Goal: Obtain resource: Obtain resource

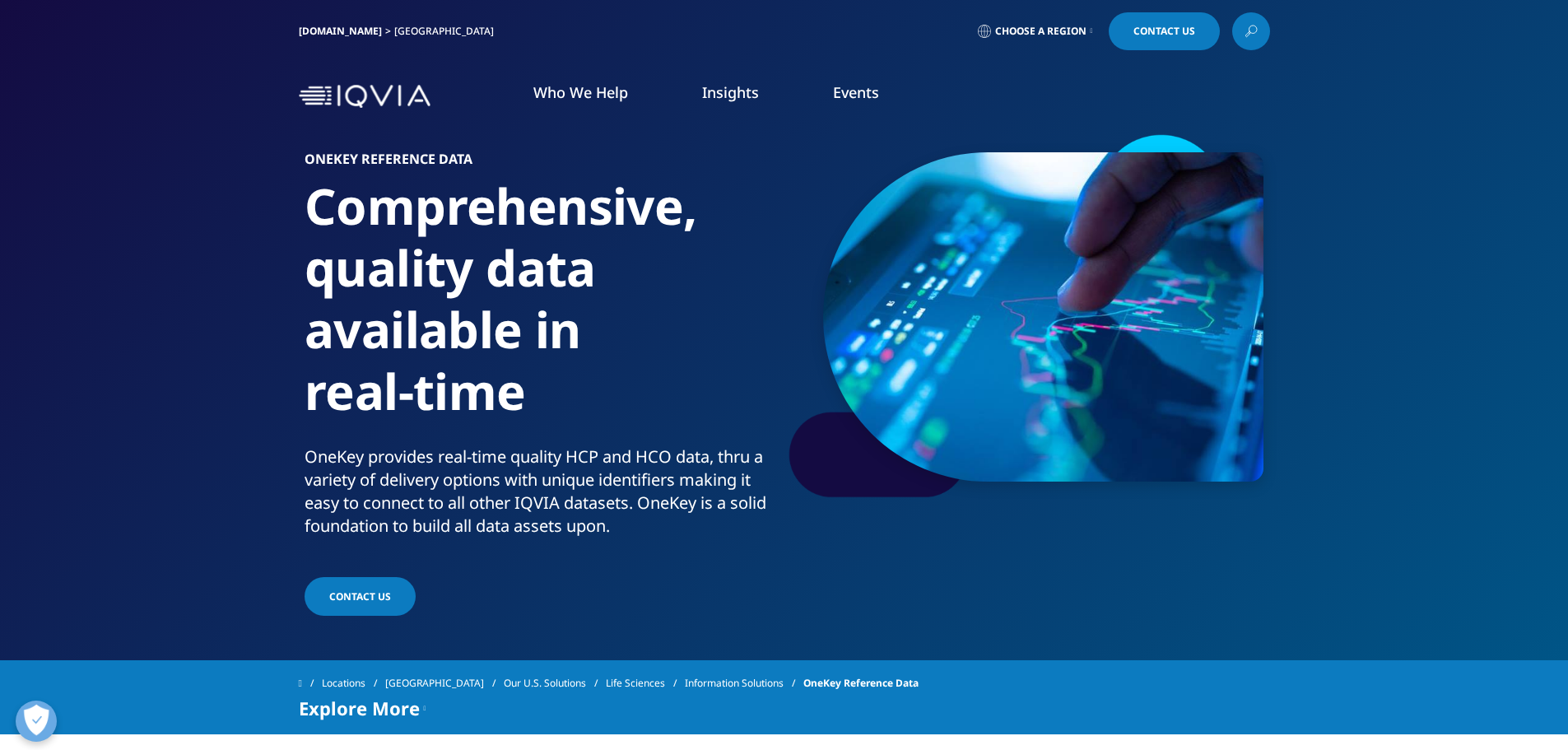
click at [316, 28] on link "[DOMAIN_NAME]" at bounding box center [340, 31] width 83 height 14
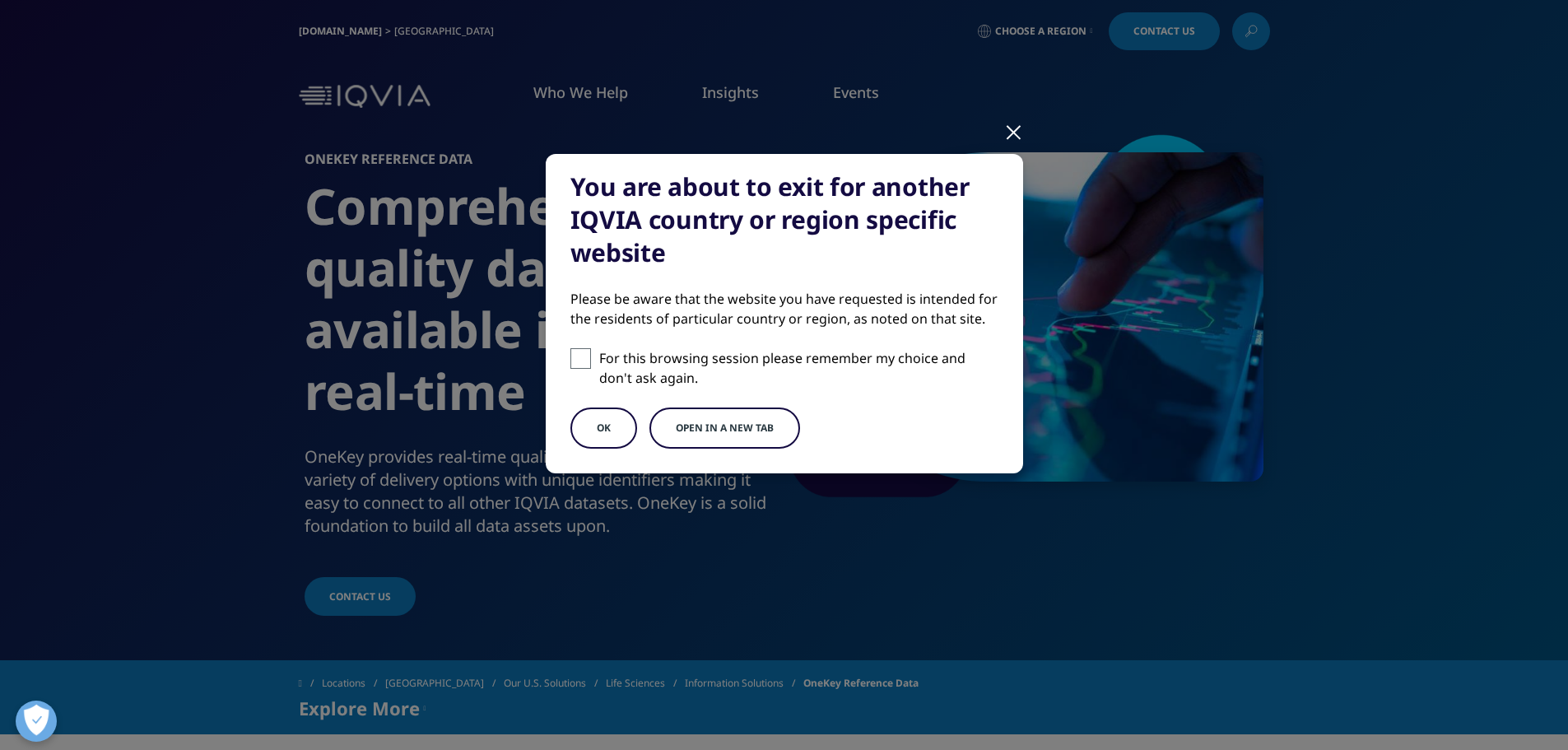
click at [995, 140] on div "You are about to exit for another IQVIA country or region specific website Plea…" at bounding box center [784, 327] width 971 height 655
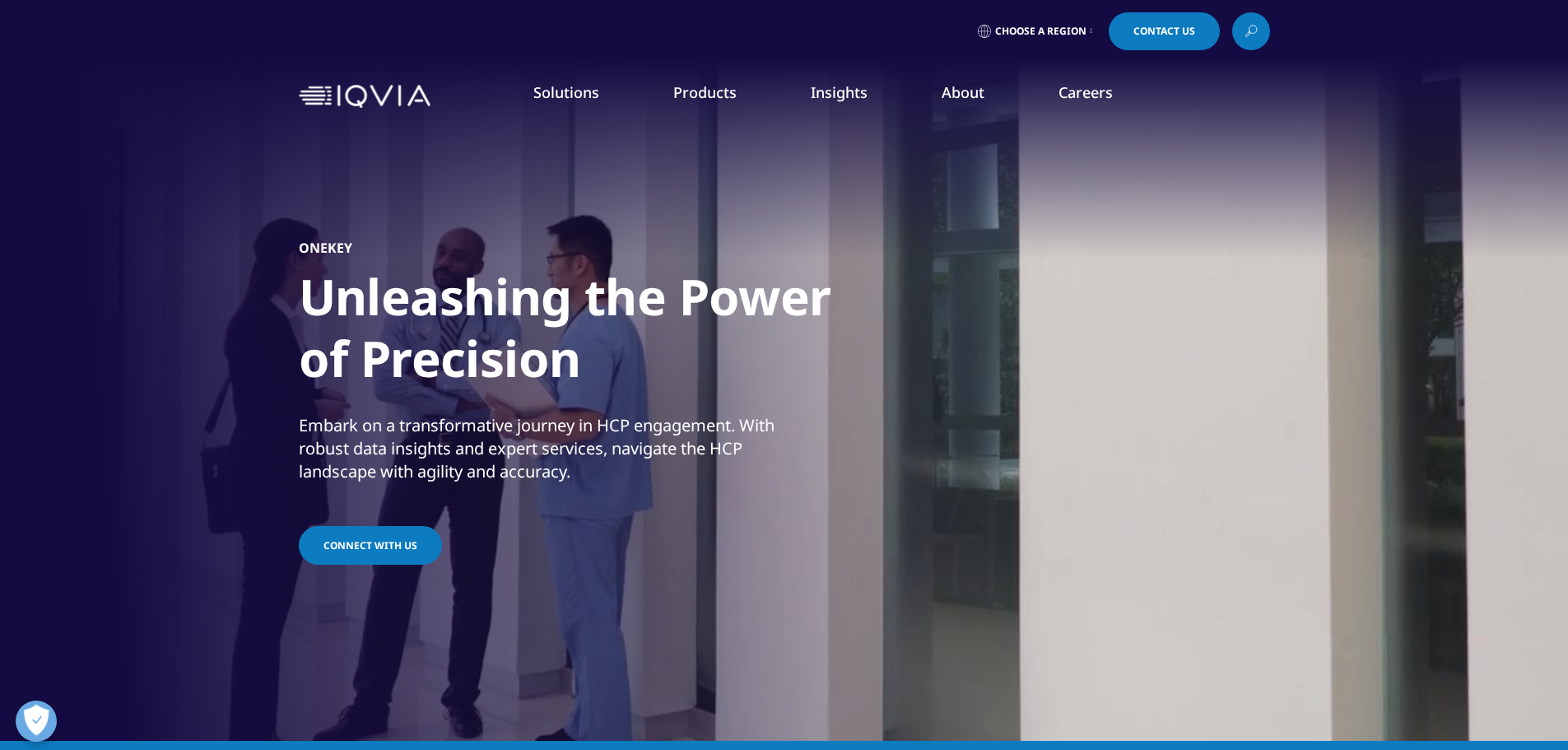
click at [358, 543] on span "Connect with us" at bounding box center [370, 545] width 93 height 14
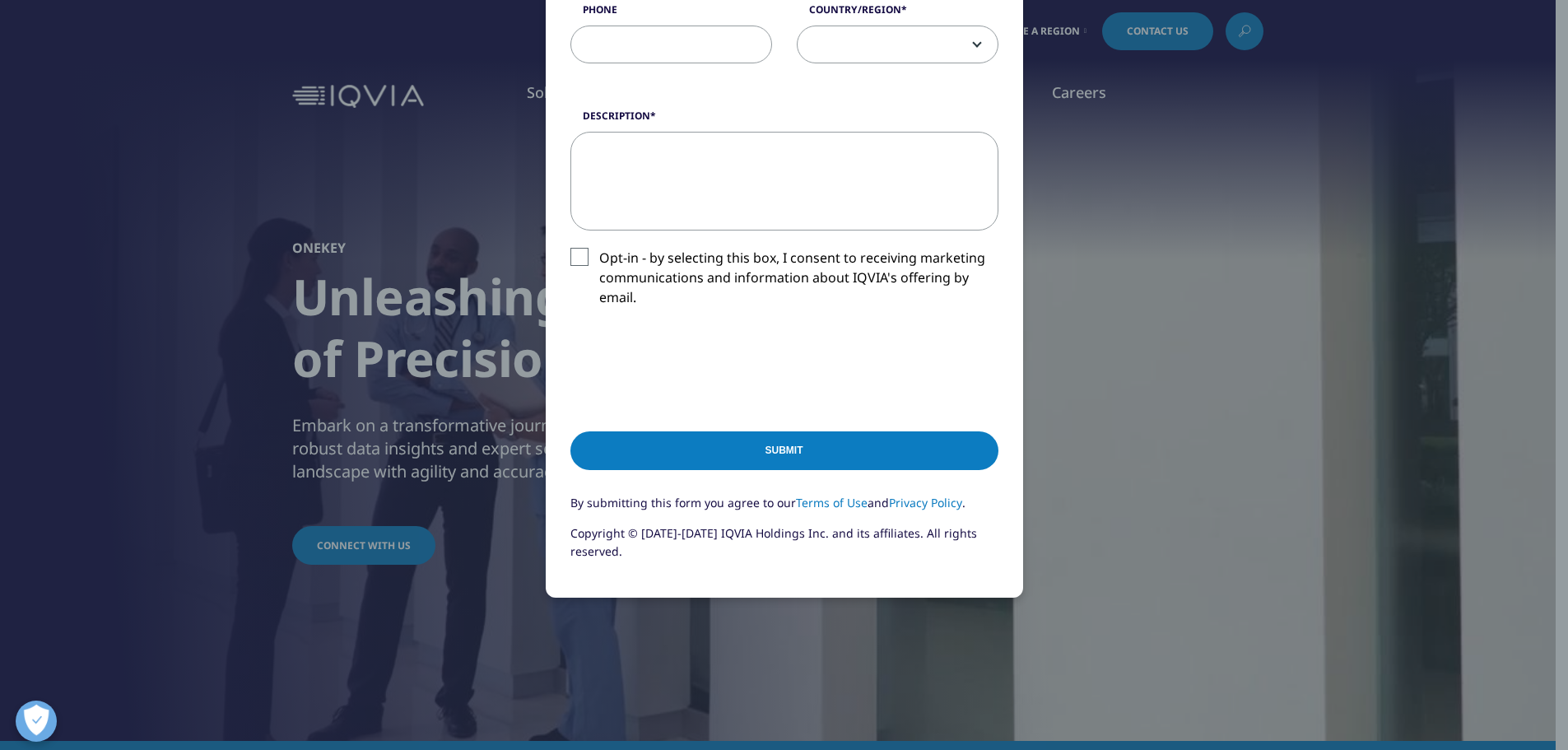
scroll to position [525, 0]
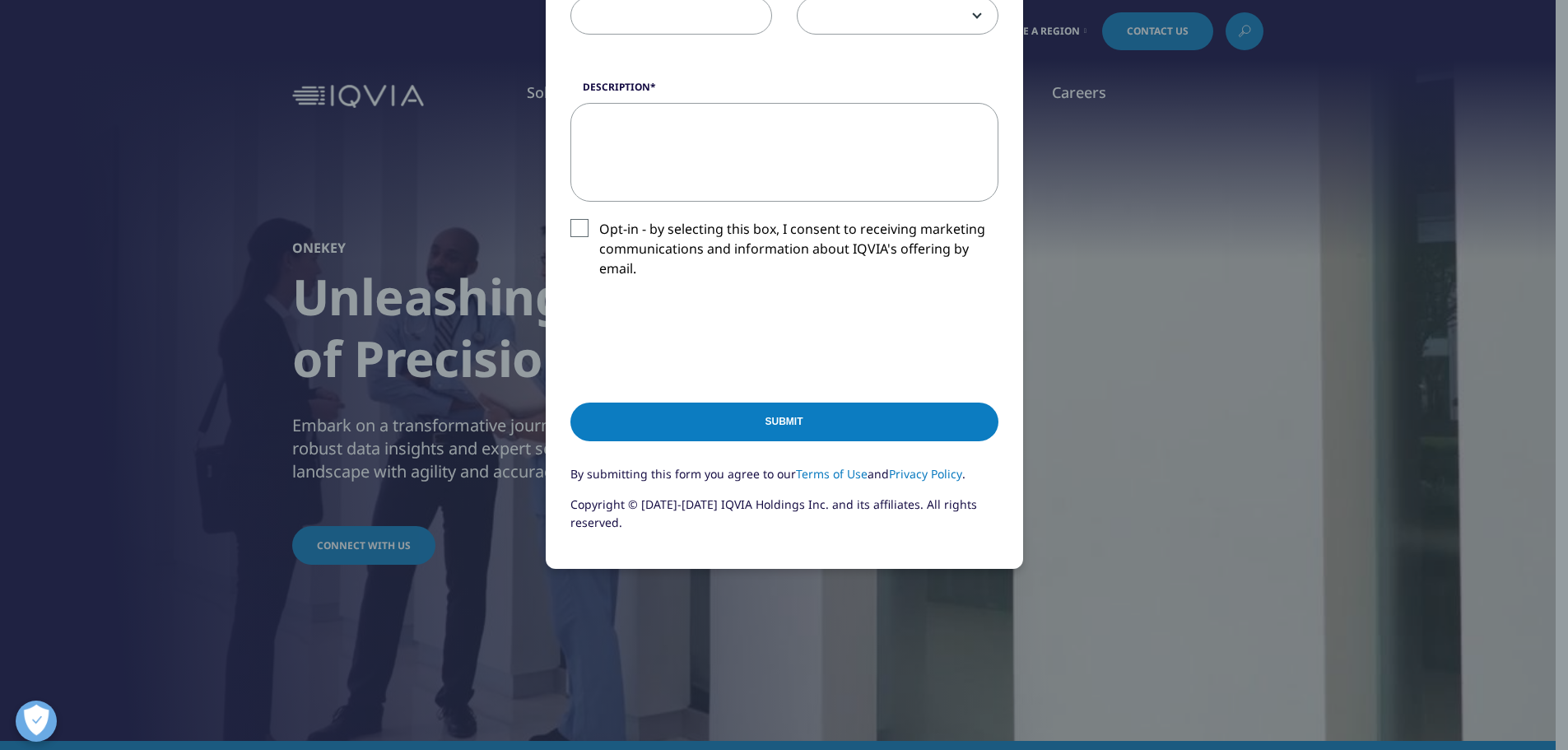
click at [455, 603] on div "Contact Us Contact Us First Name Last Name Job Title Company Email Address Phon…" at bounding box center [784, 112] width 971 height 1275
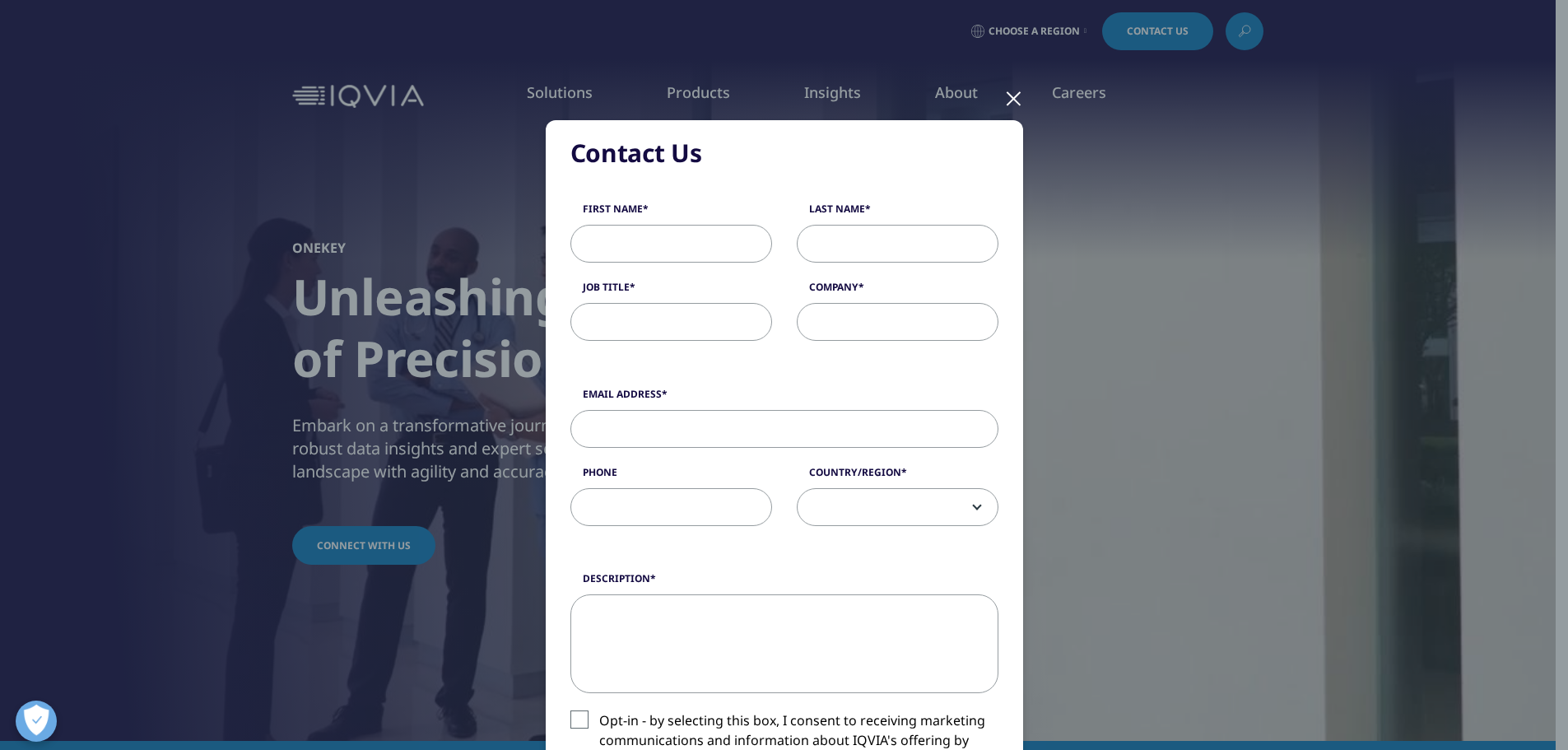
scroll to position [31, 0]
click at [1013, 98] on div at bounding box center [1013, 99] width 19 height 45
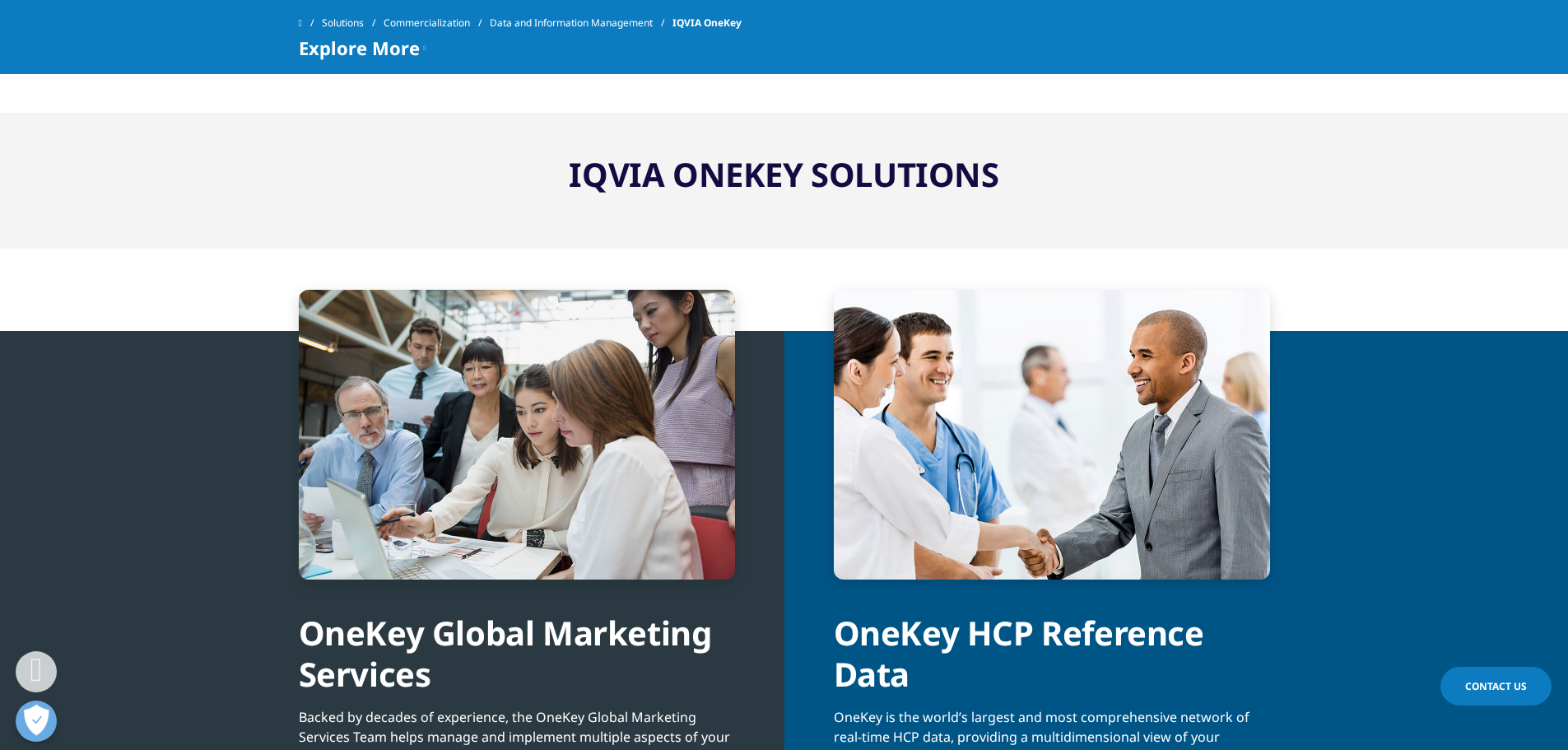
scroll to position [1646, 0]
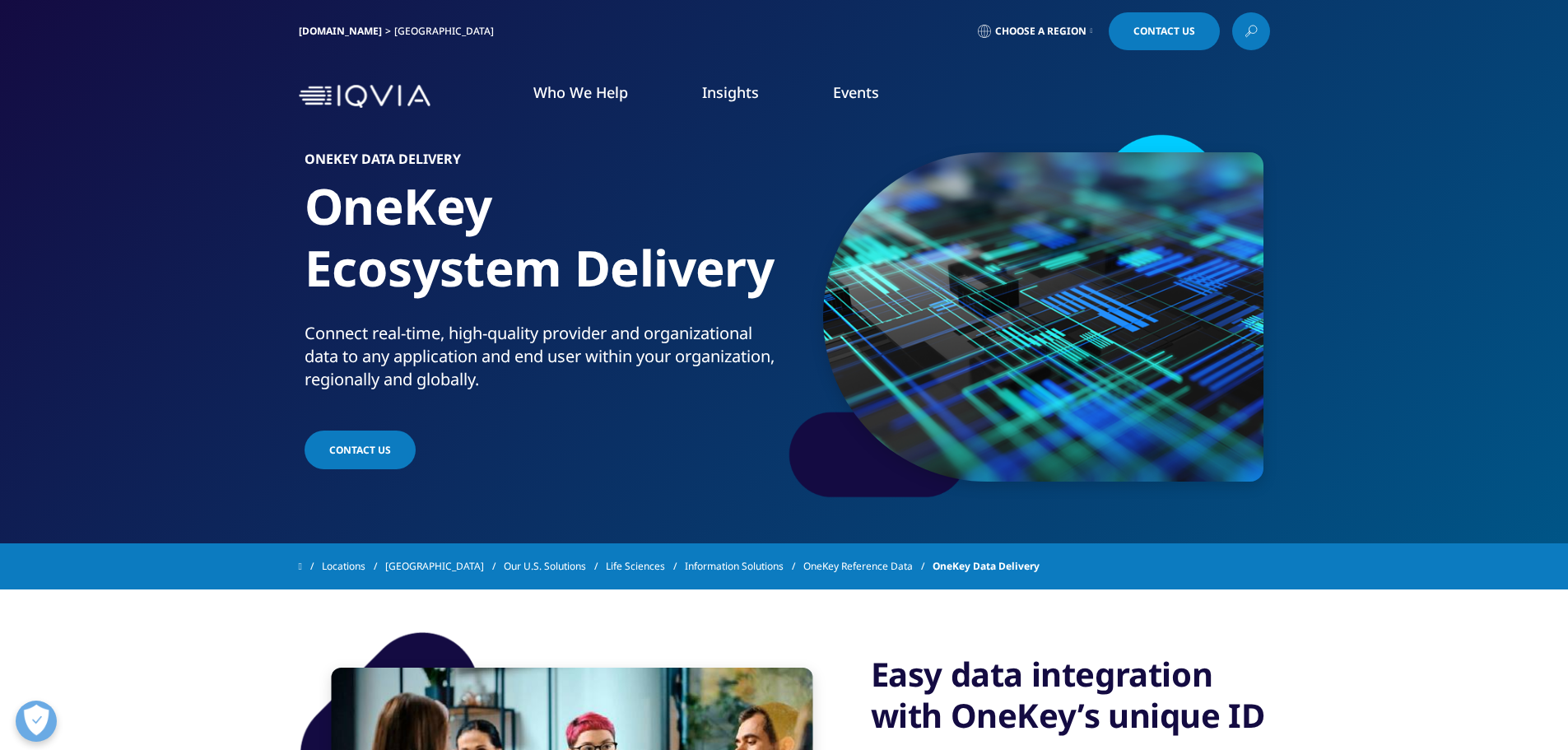
click at [1245, 33] on icon at bounding box center [1251, 31] width 14 height 21
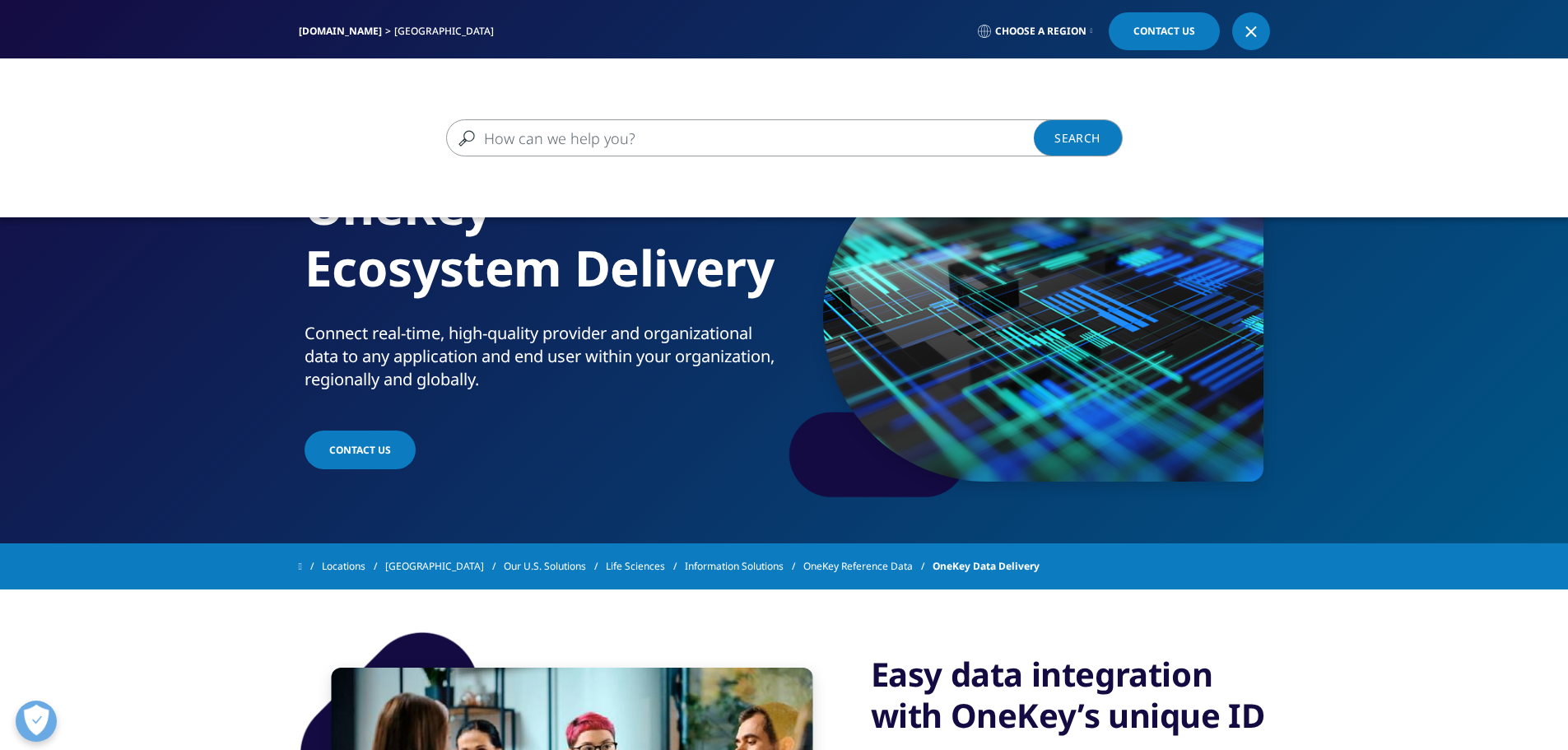
click at [905, 149] on input "Search" at bounding box center [761, 138] width 629 height 37
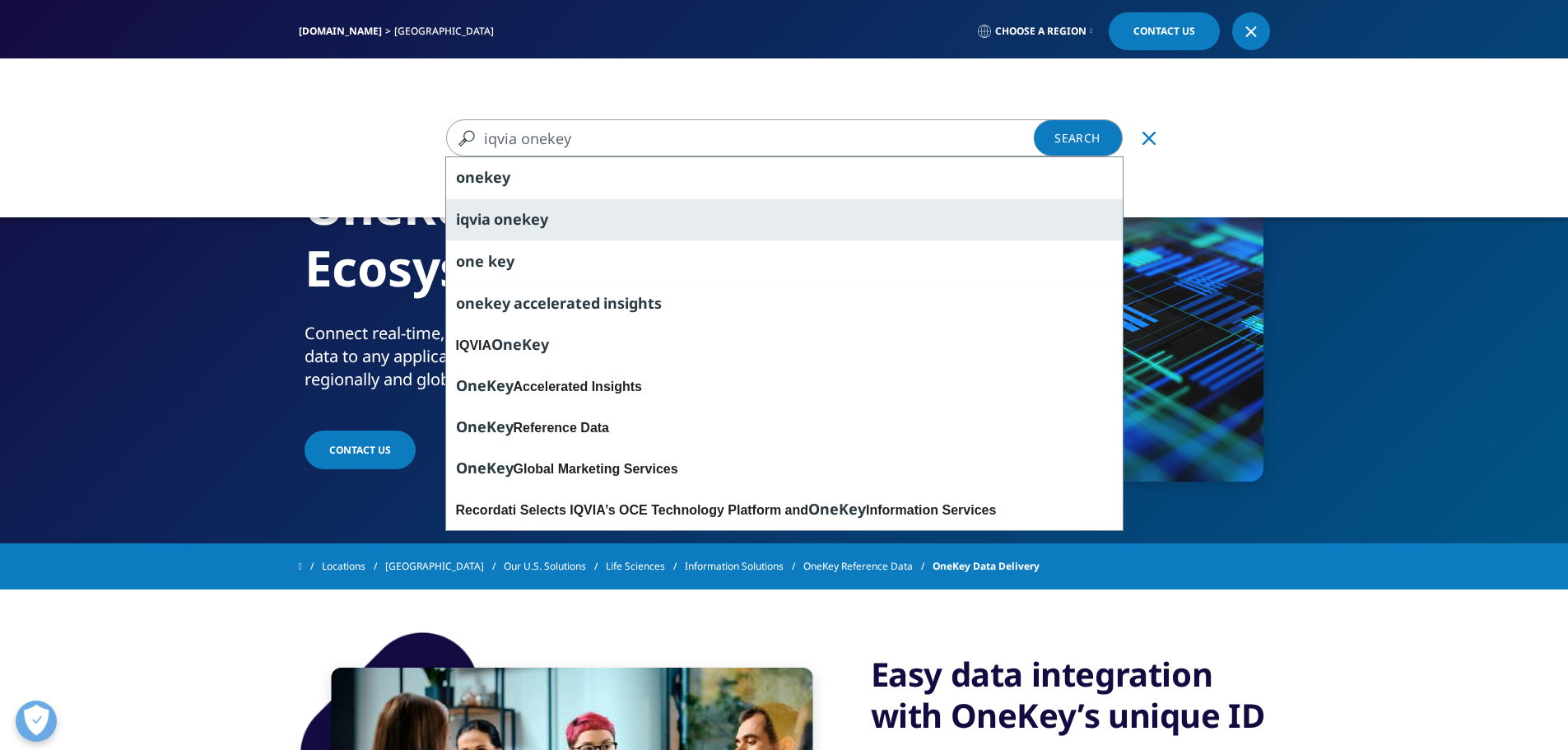
type input "iqvia onekey"
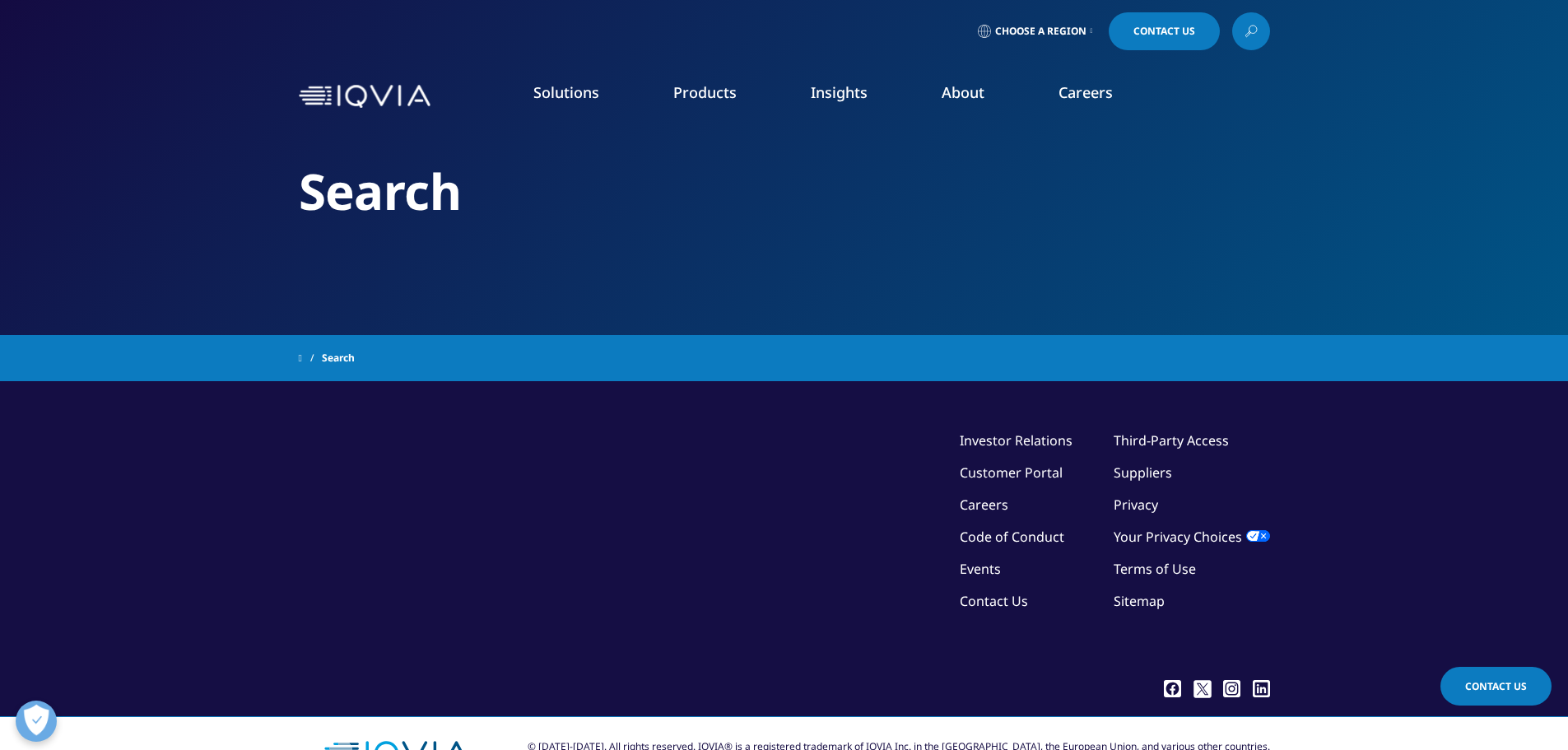
type input "iqvia onekey"
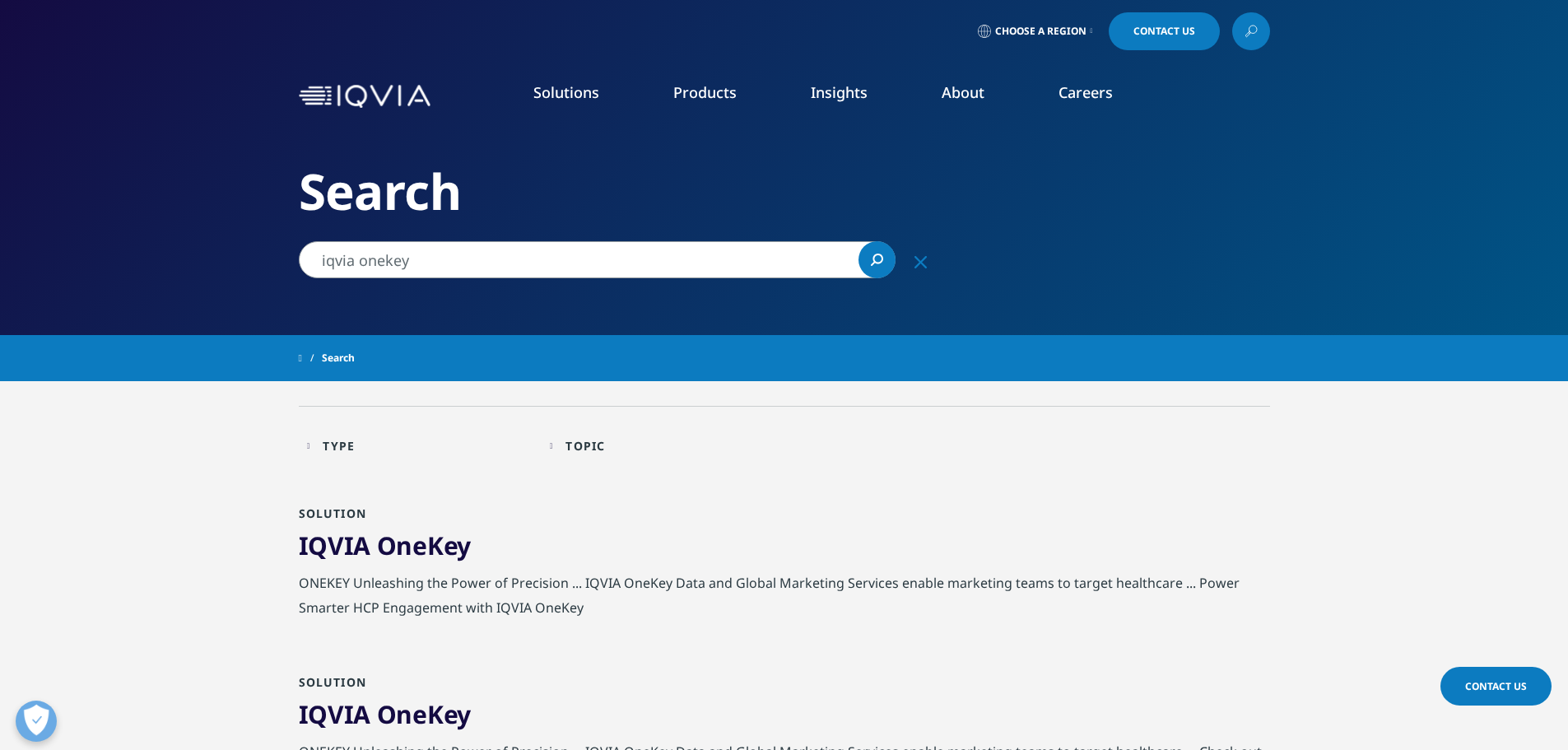
click at [428, 539] on span "OneKey" at bounding box center [424, 544] width 93 height 34
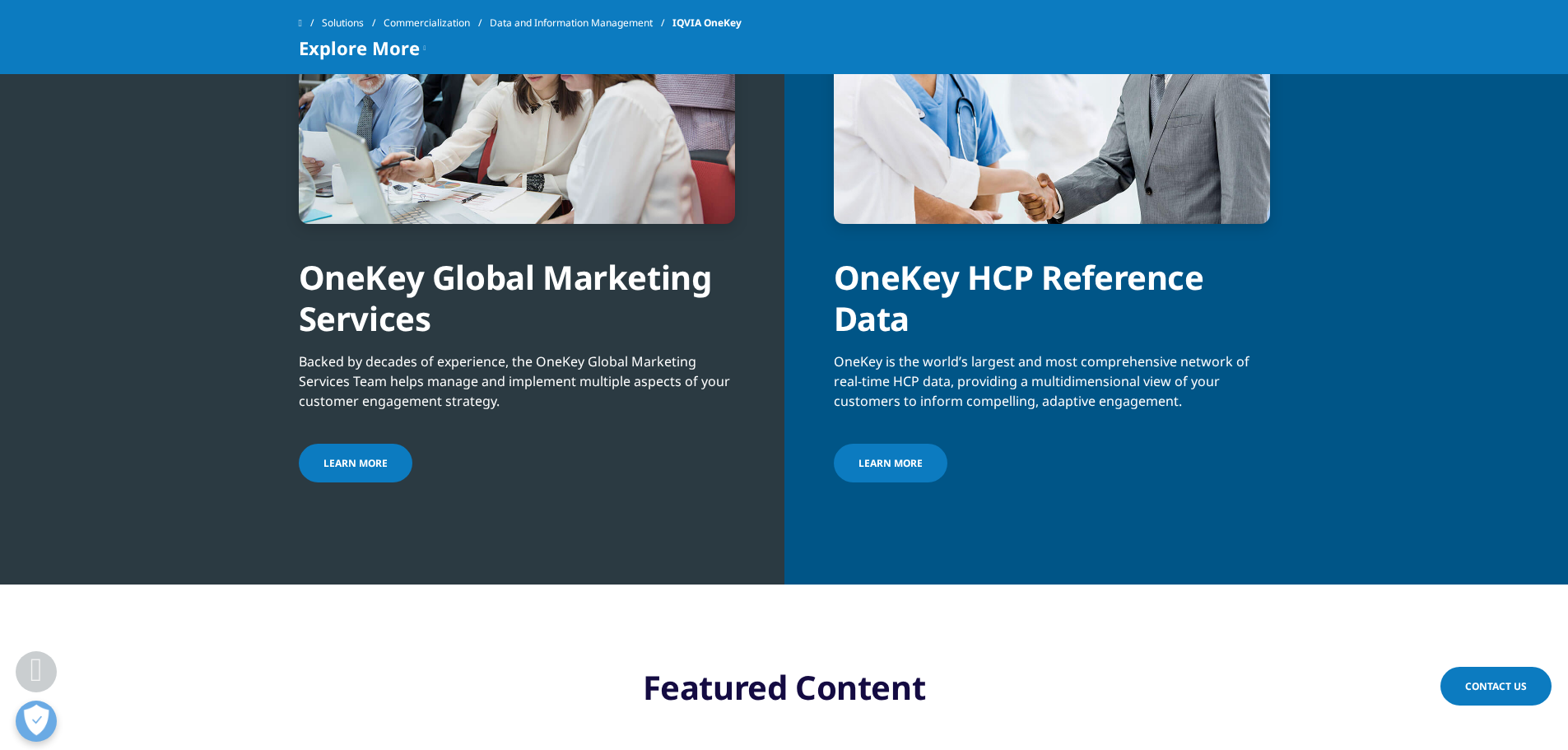
scroll to position [1975, 0]
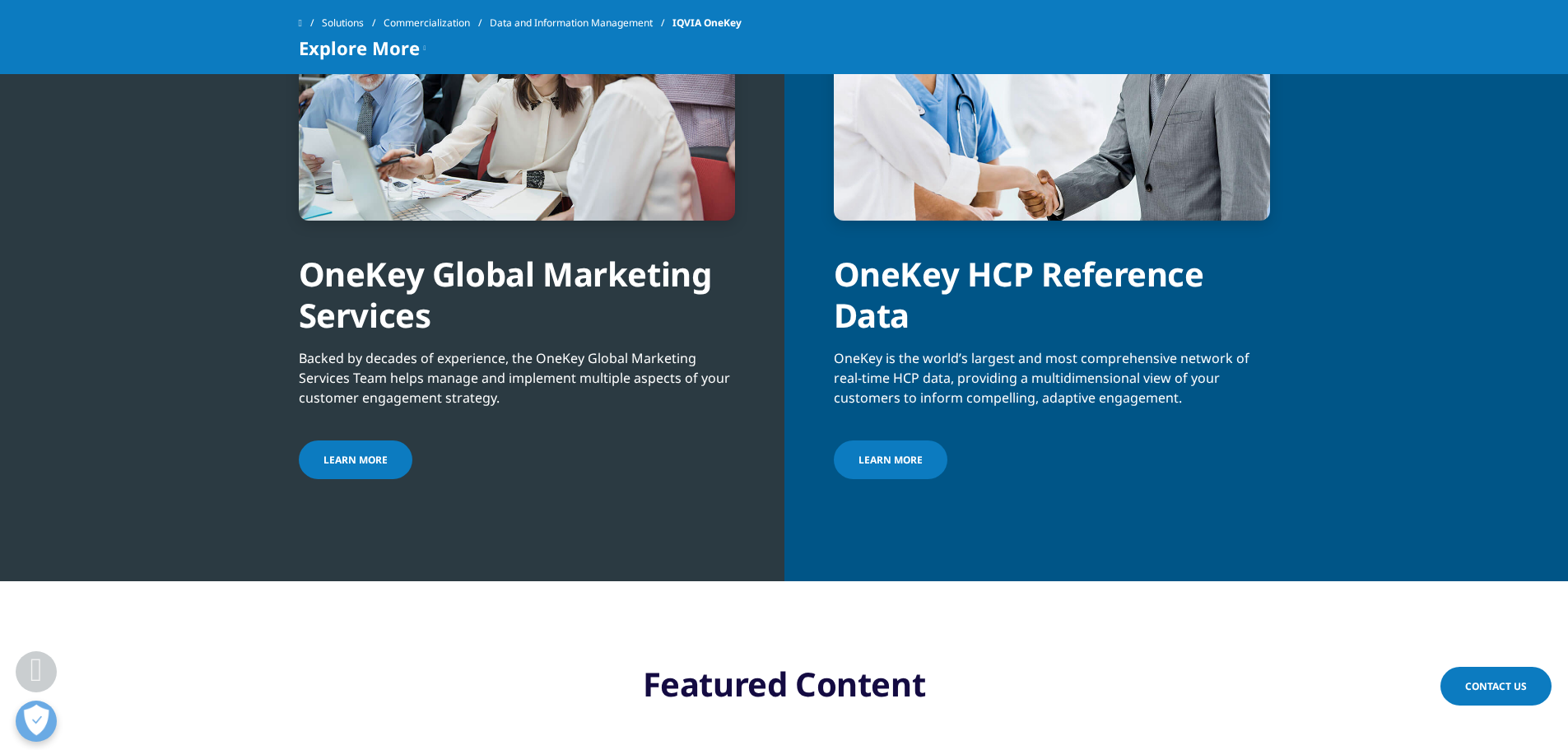
click at [372, 460] on span "Learn more" at bounding box center [355, 460] width 64 height 14
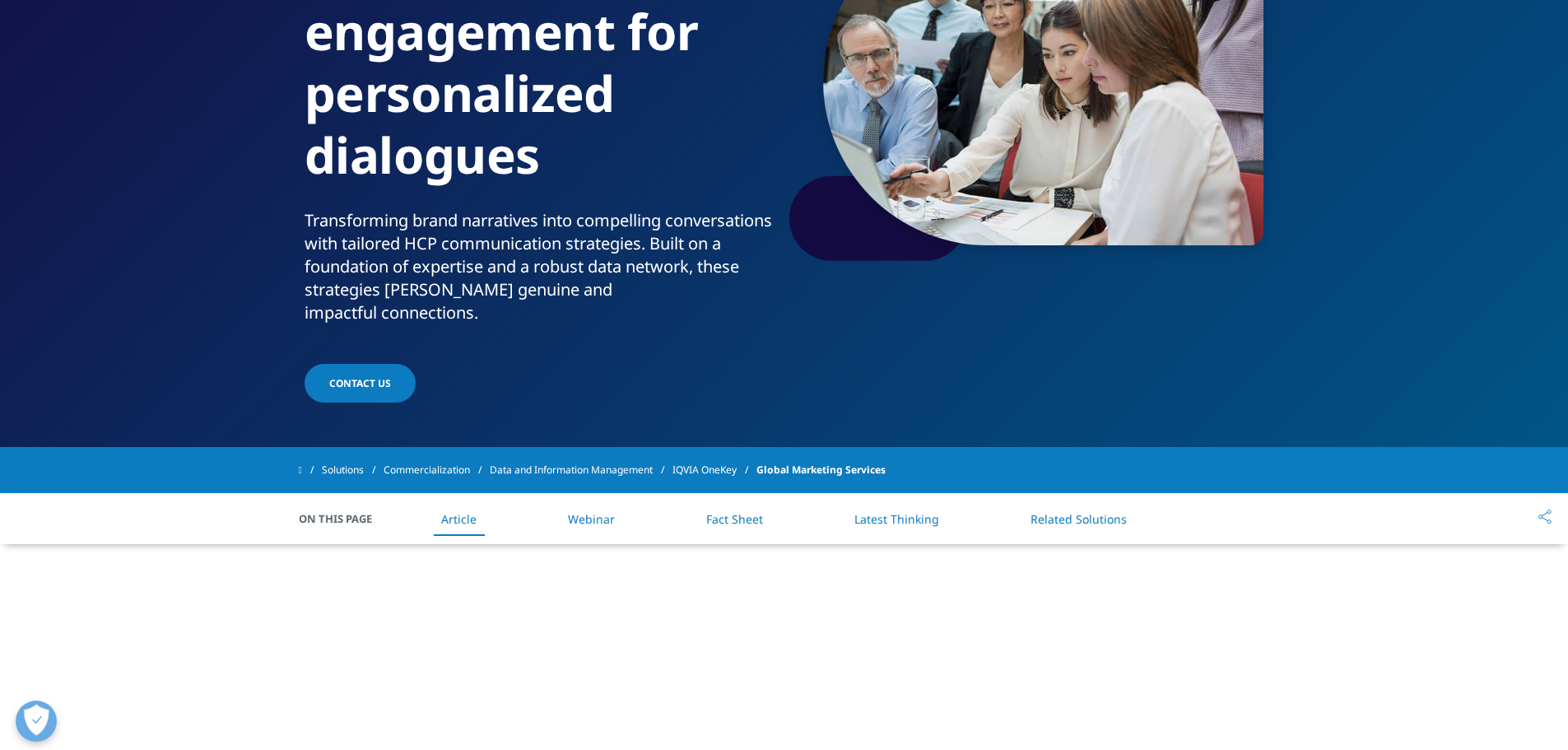
scroll to position [246, 0]
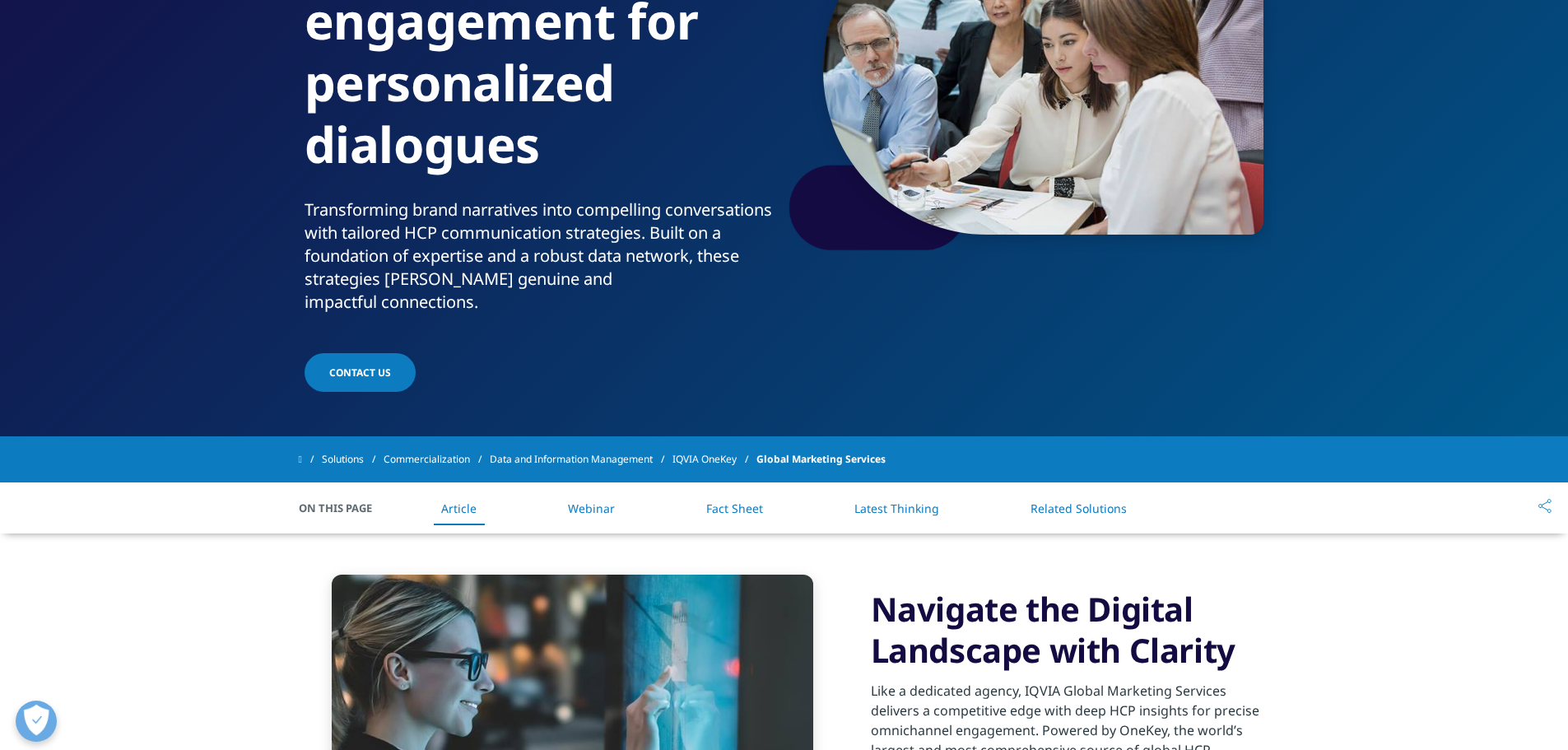
click at [729, 501] on link "Fact Sheet" at bounding box center [734, 508] width 56 height 16
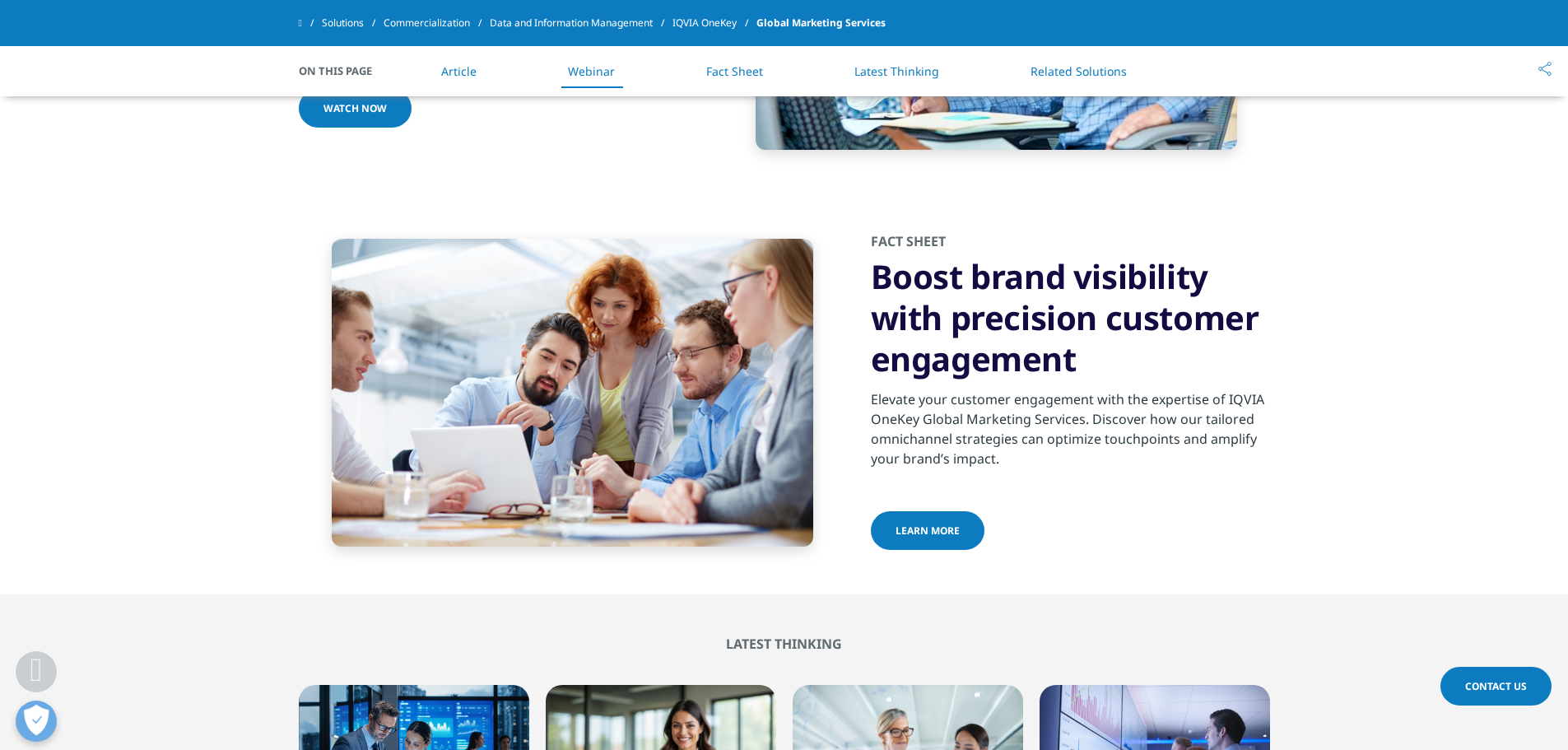
scroll to position [2734, 0]
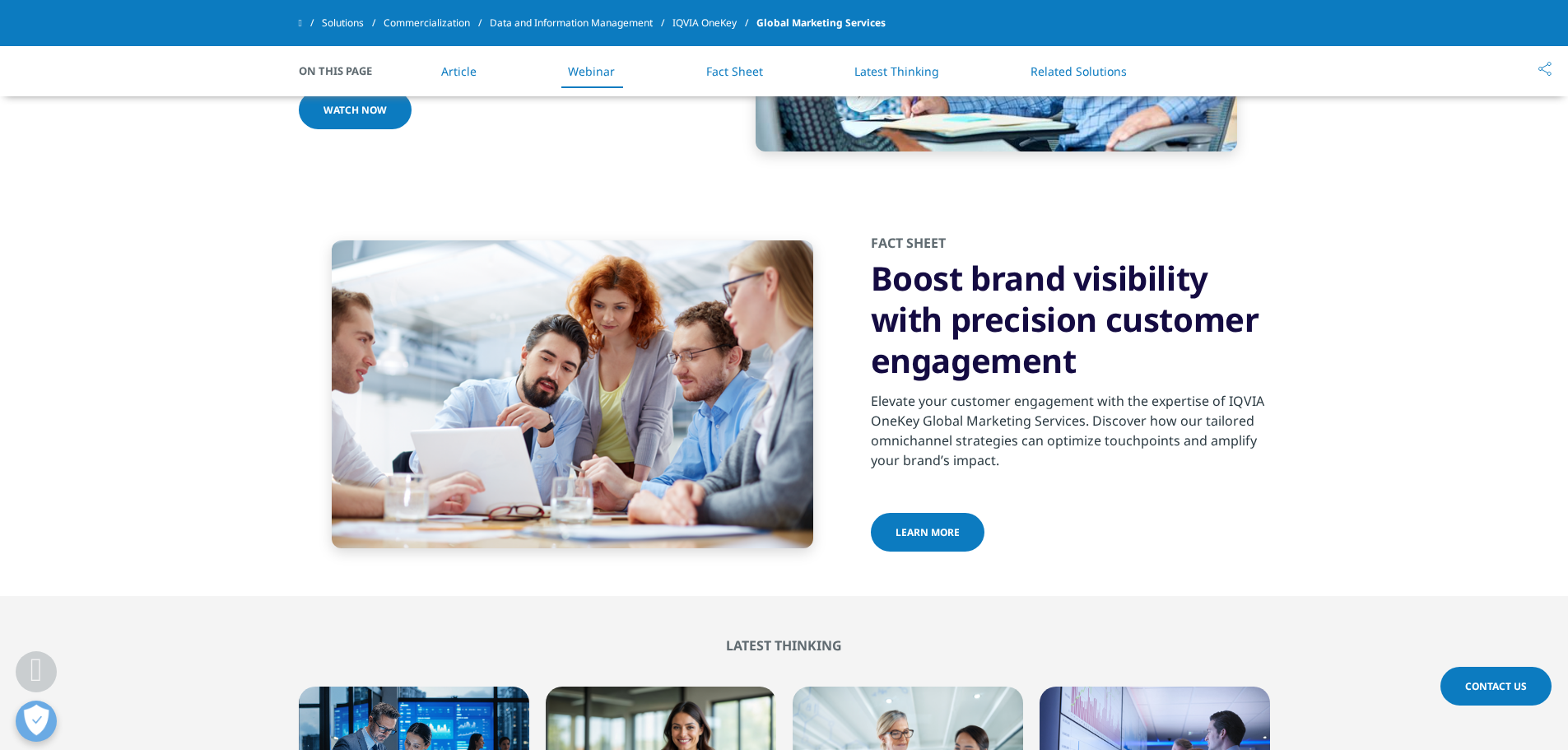
click at [935, 525] on span "LEARN MORE" at bounding box center [927, 532] width 64 height 14
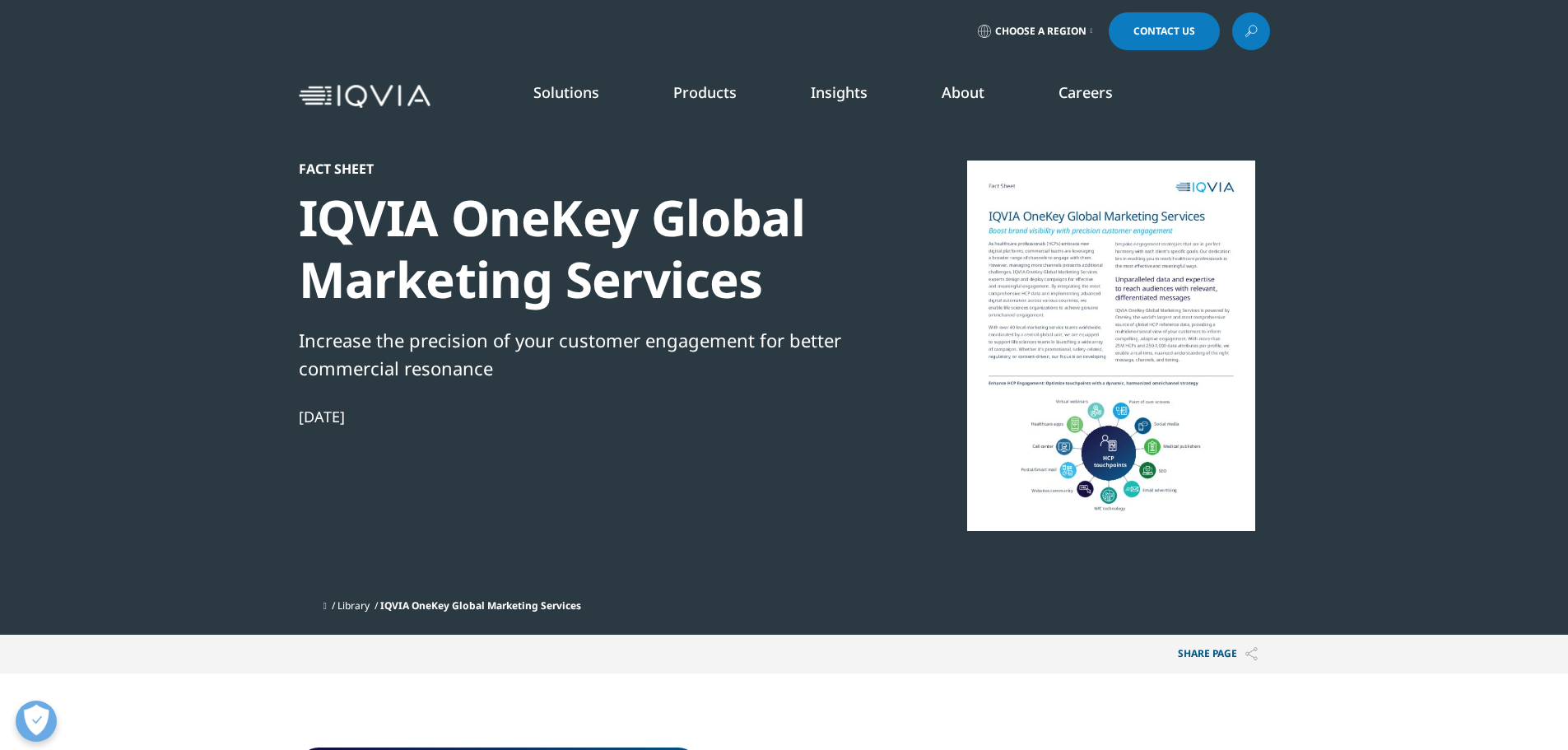
scroll to position [151, 971]
click at [1109, 326] on div at bounding box center [1111, 346] width 317 height 370
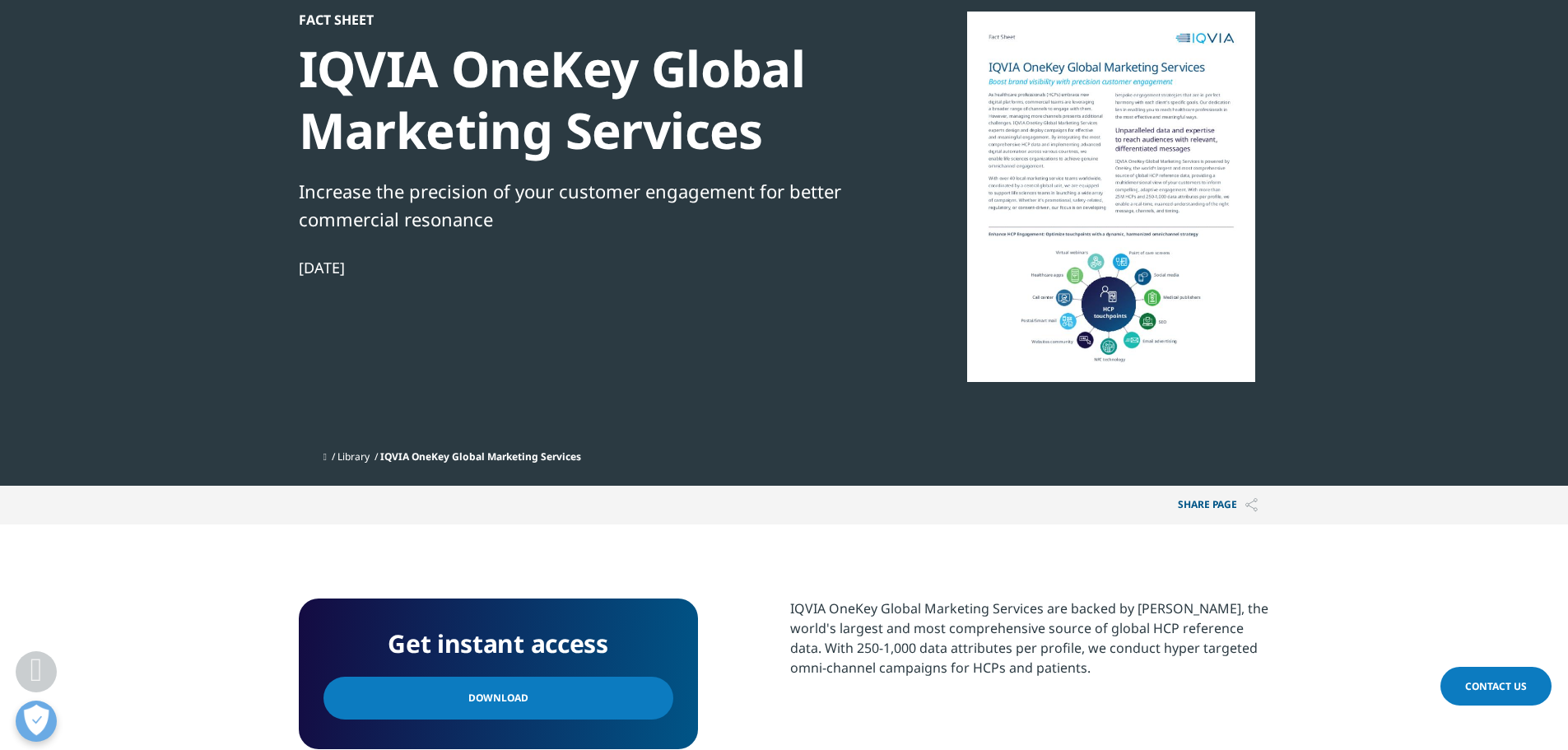
scroll to position [494, 0]
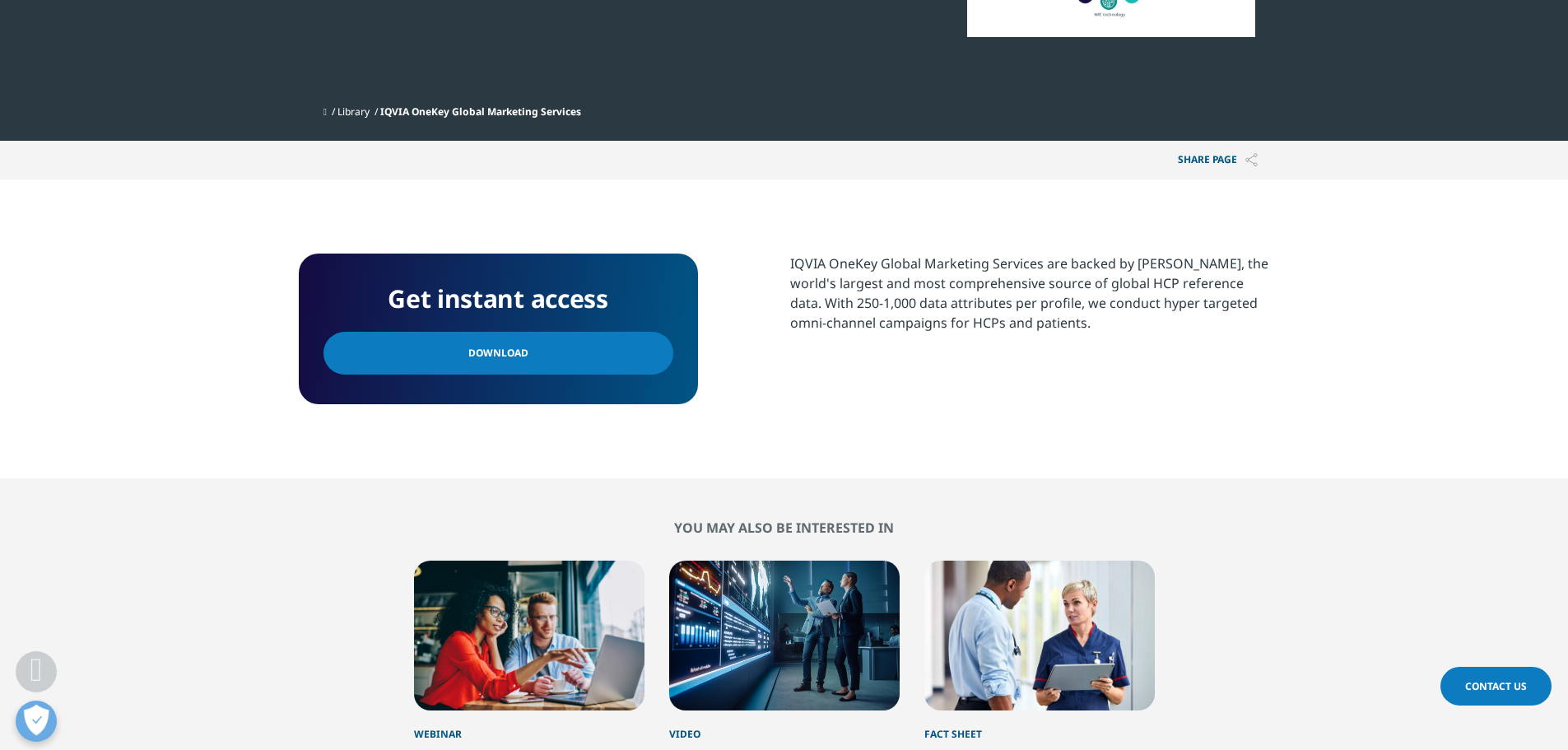
click at [501, 345] on span "Download" at bounding box center [499, 353] width 60 height 19
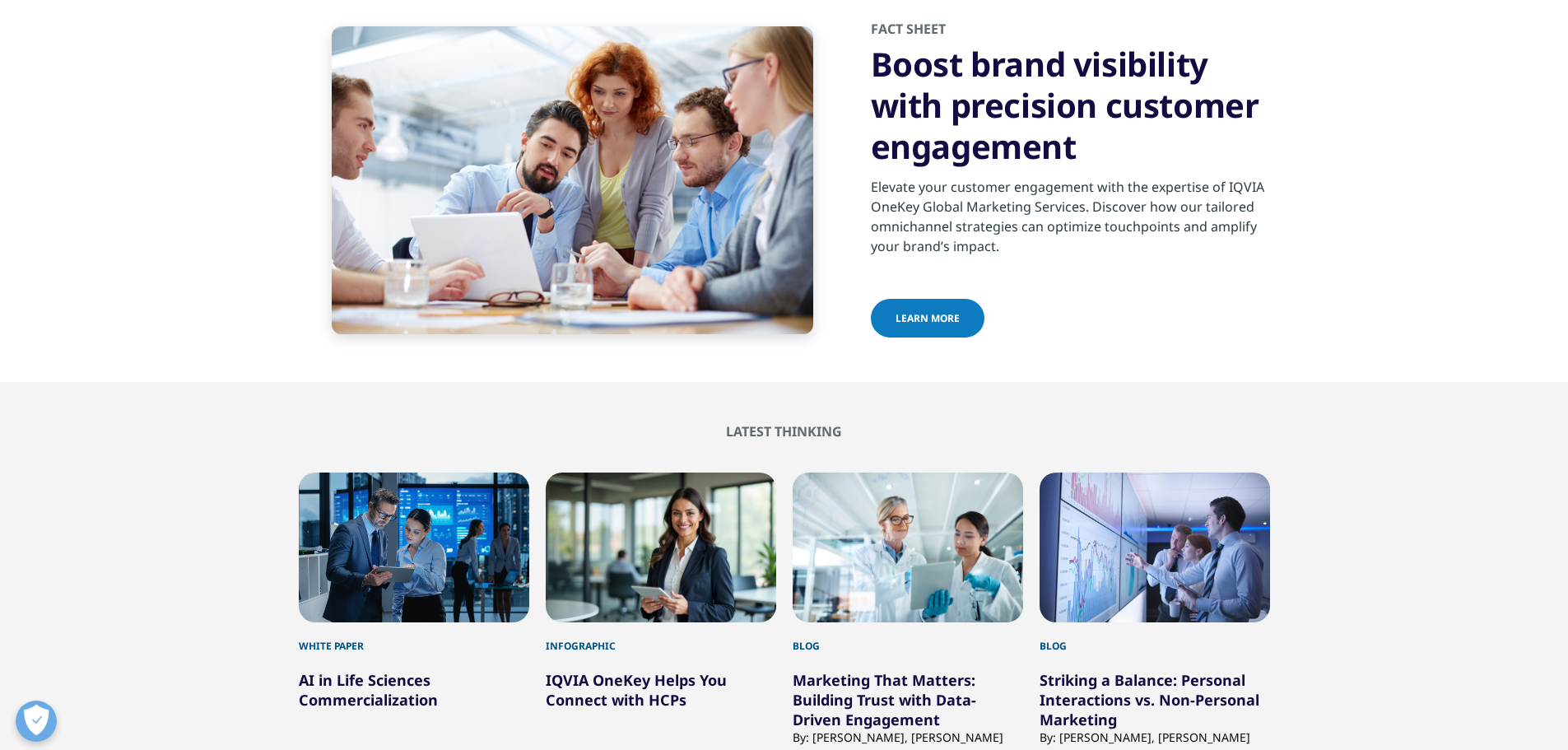
scroll to position [2734, 0]
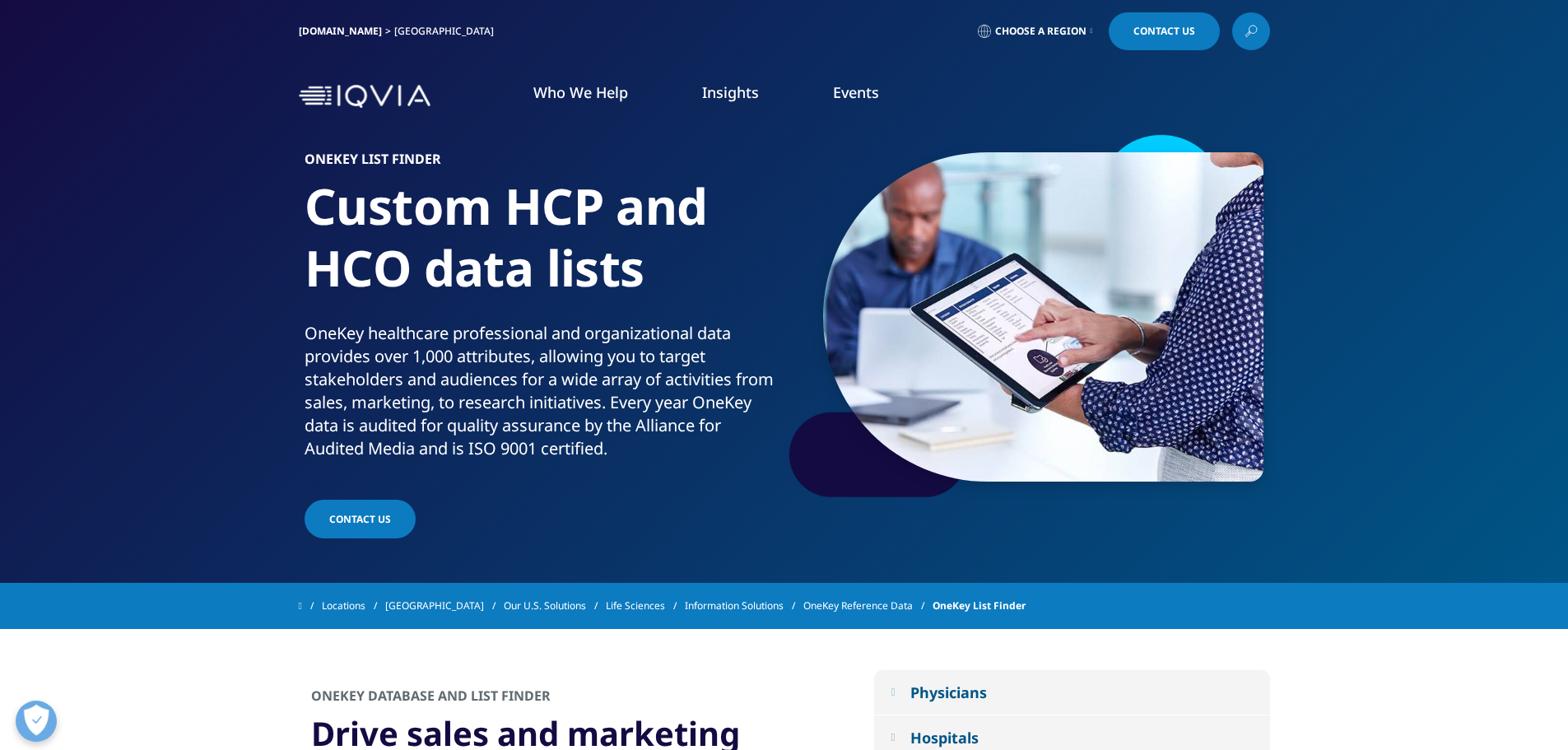
click at [461, 369] on p "OneKey healthcare professional and organizational data provides over 1,000 attr…" at bounding box center [541, 395] width 473 height 148
click at [445, 203] on h1 "Custom HCP and HCO data lists" at bounding box center [541, 248] width 473 height 146
